Goal: Task Accomplishment & Management: Use online tool/utility

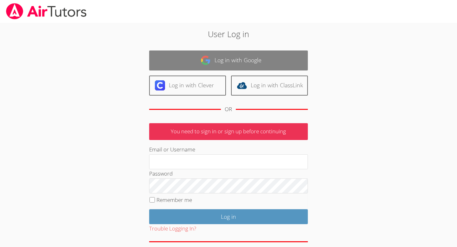
click at [252, 68] on link "Log in with Google" at bounding box center [228, 60] width 159 height 20
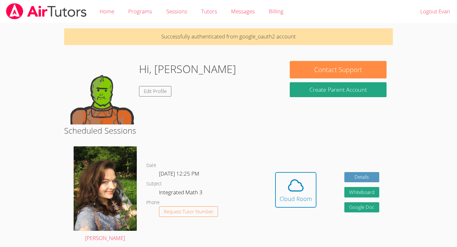
drag, startPoint x: 424, startPoint y: 75, endPoint x: 428, endPoint y: 75, distance: 3.9
click at [428, 75] on body "Home Programs Sessions Tutors Messages Billing Logout Evan Successfully authent…" at bounding box center [228, 123] width 457 height 247
click at [299, 185] on icon at bounding box center [296, 185] width 18 height 18
click at [286, 193] on span at bounding box center [295, 185] width 32 height 18
click at [306, 184] on span at bounding box center [295, 185] width 32 height 18
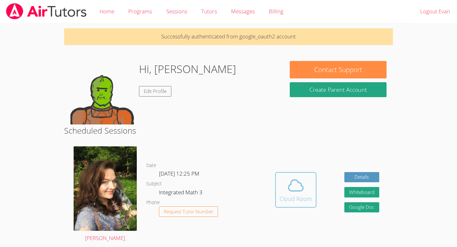
click at [301, 184] on icon at bounding box center [296, 184] width 15 height 11
click at [308, 180] on span at bounding box center [295, 185] width 32 height 18
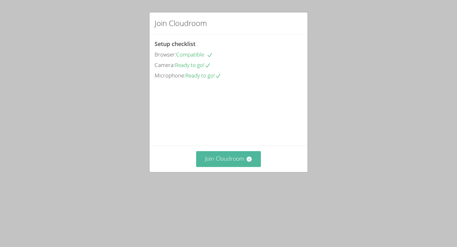
click at [213, 166] on button "Join Cloudroom" at bounding box center [228, 159] width 65 height 16
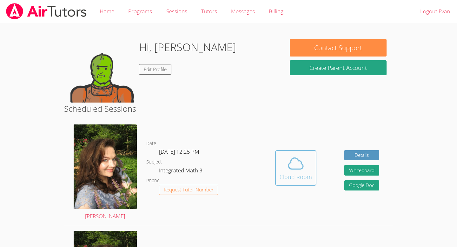
click at [295, 180] on div "Cloud Room" at bounding box center [295, 176] width 32 height 9
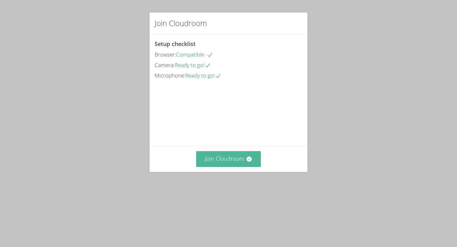
click at [242, 166] on button "Join Cloudroom" at bounding box center [228, 159] width 65 height 16
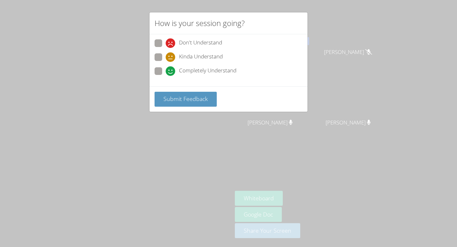
click at [166, 76] on span at bounding box center [166, 76] width 0 height 0
click at [166, 69] on input "Completely Understand" at bounding box center [168, 69] width 5 height 5
radio input "true"
click at [170, 98] on span "Submit Feedback" at bounding box center [185, 99] width 44 height 8
